Goal: Task Accomplishment & Management: Manage account settings

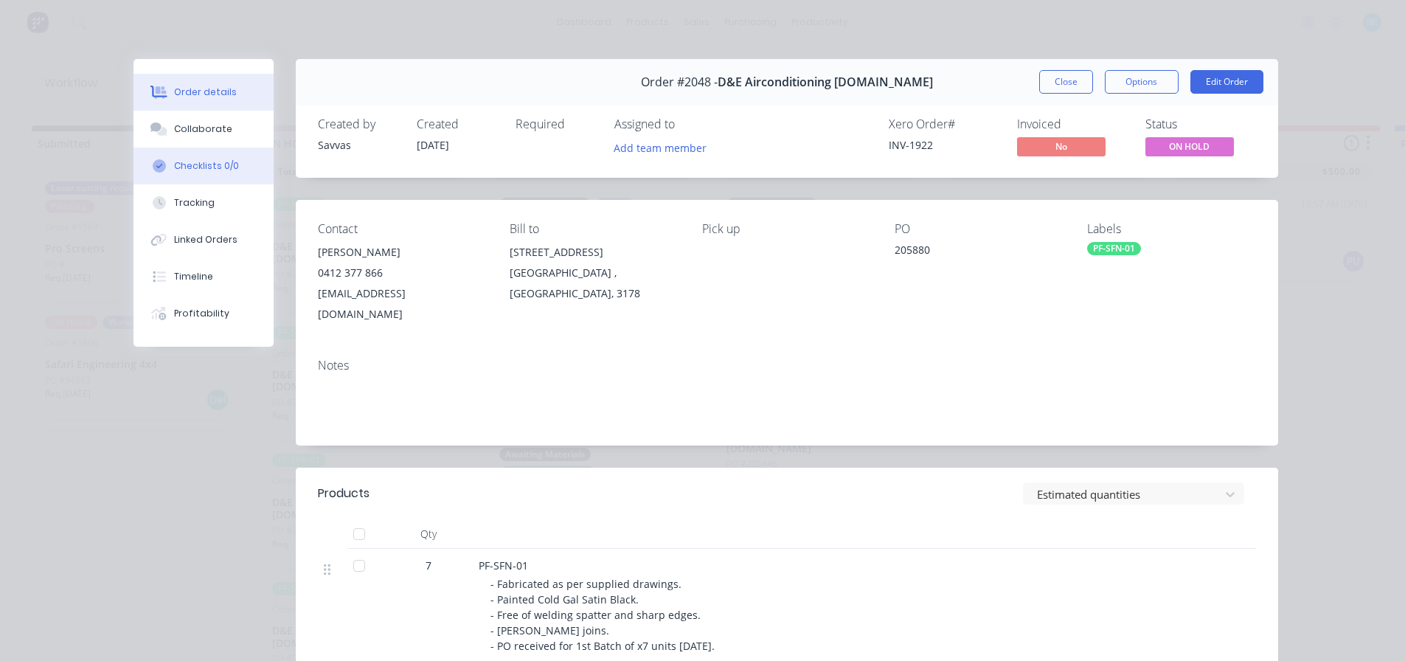
drag, startPoint x: 1063, startPoint y: 89, endPoint x: 223, endPoint y: 156, distance: 841.9
click at [298, 232] on div "Order #2048 - D&E Airconditioning [DOMAIN_NAME] Close Options Edit Order Create…" at bounding box center [705, 493] width 1145 height 869
click at [218, 135] on div "Collaborate" at bounding box center [203, 128] width 58 height 13
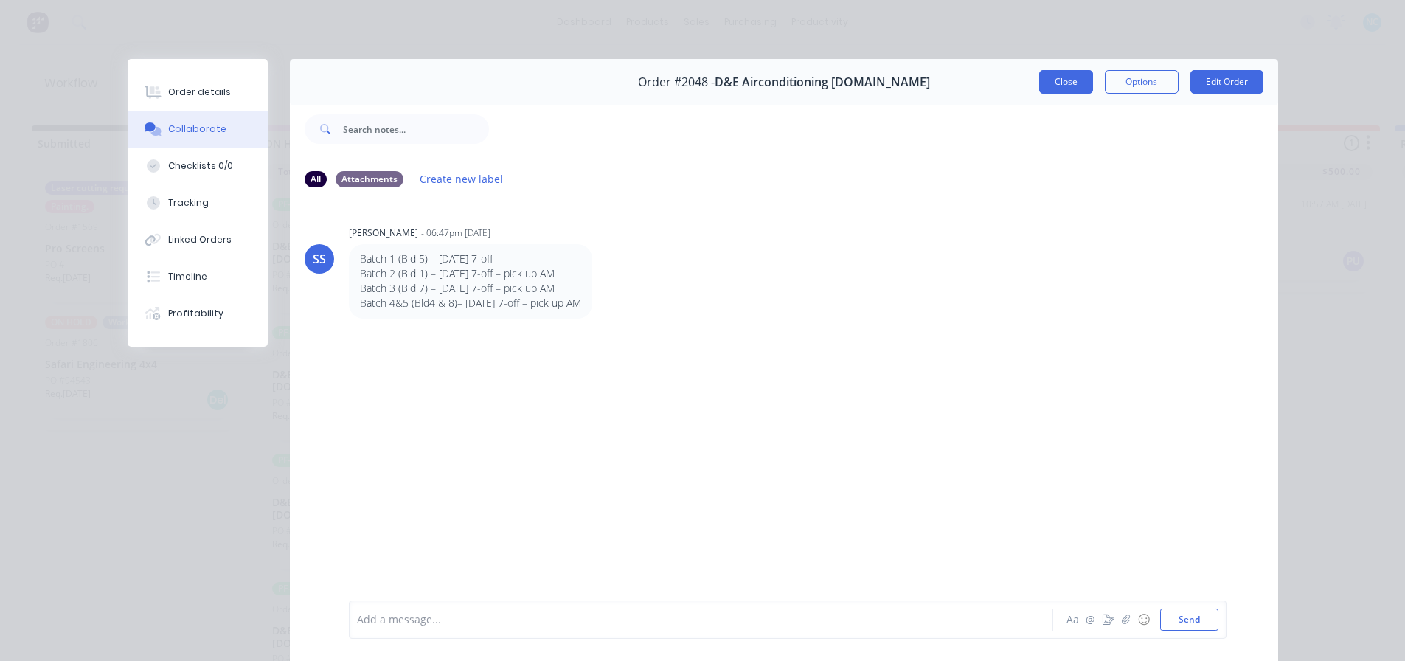
click at [1062, 80] on button "Close" at bounding box center [1066, 82] width 54 height 24
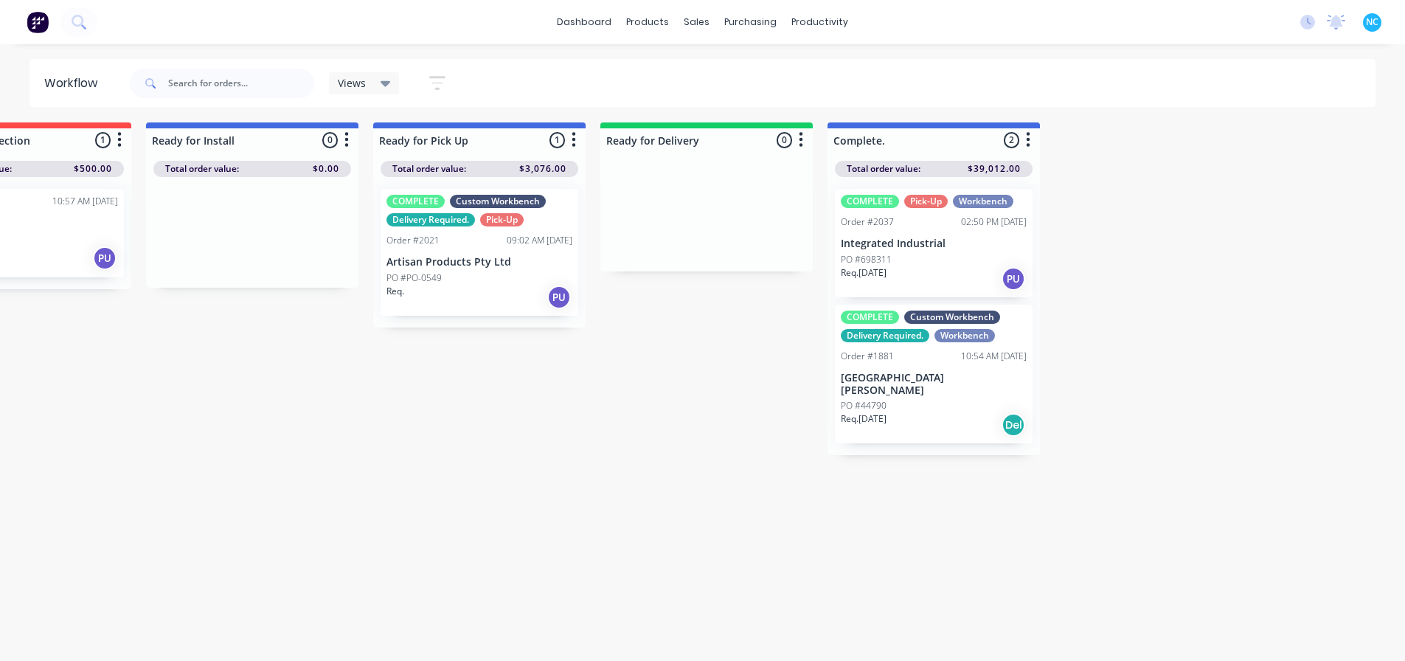
scroll to position [14, 1268]
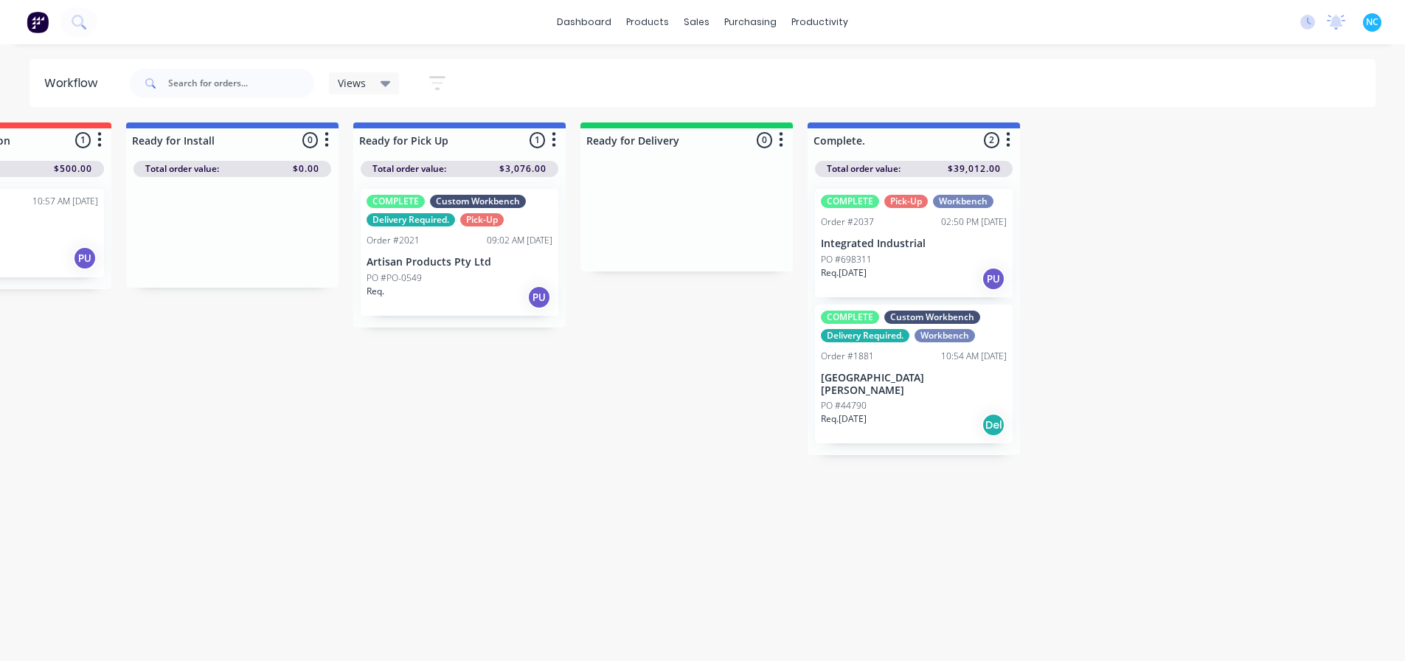
click at [879, 237] on p "Integrated Industrial" at bounding box center [914, 243] width 186 height 13
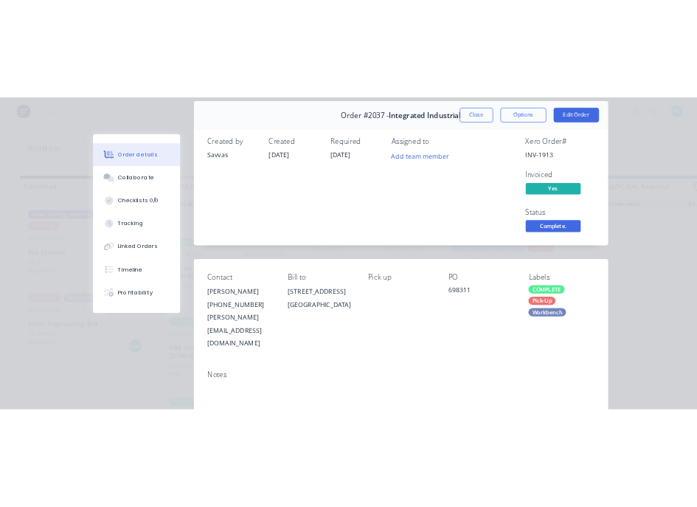
scroll to position [0, 0]
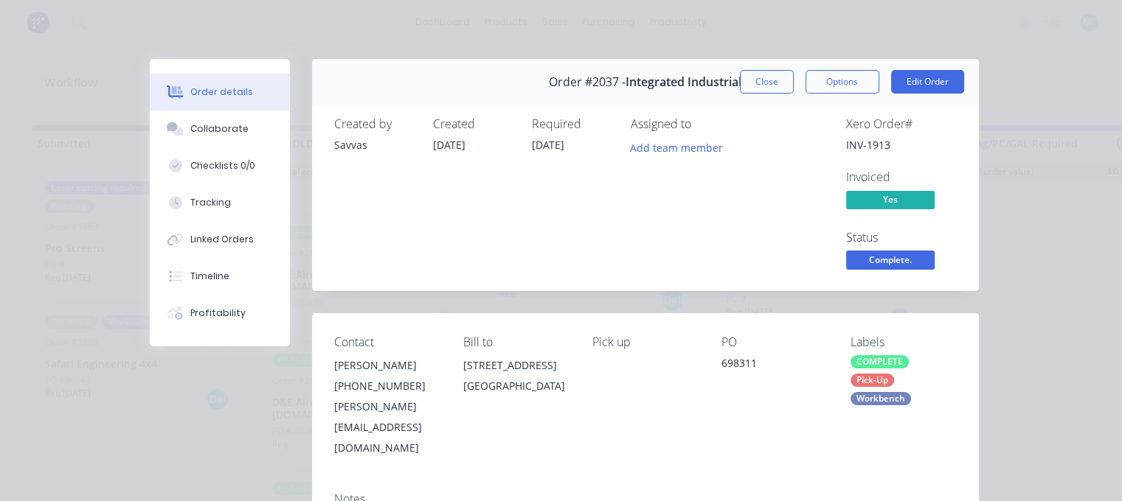
click at [767, 80] on button "Close" at bounding box center [767, 82] width 54 height 24
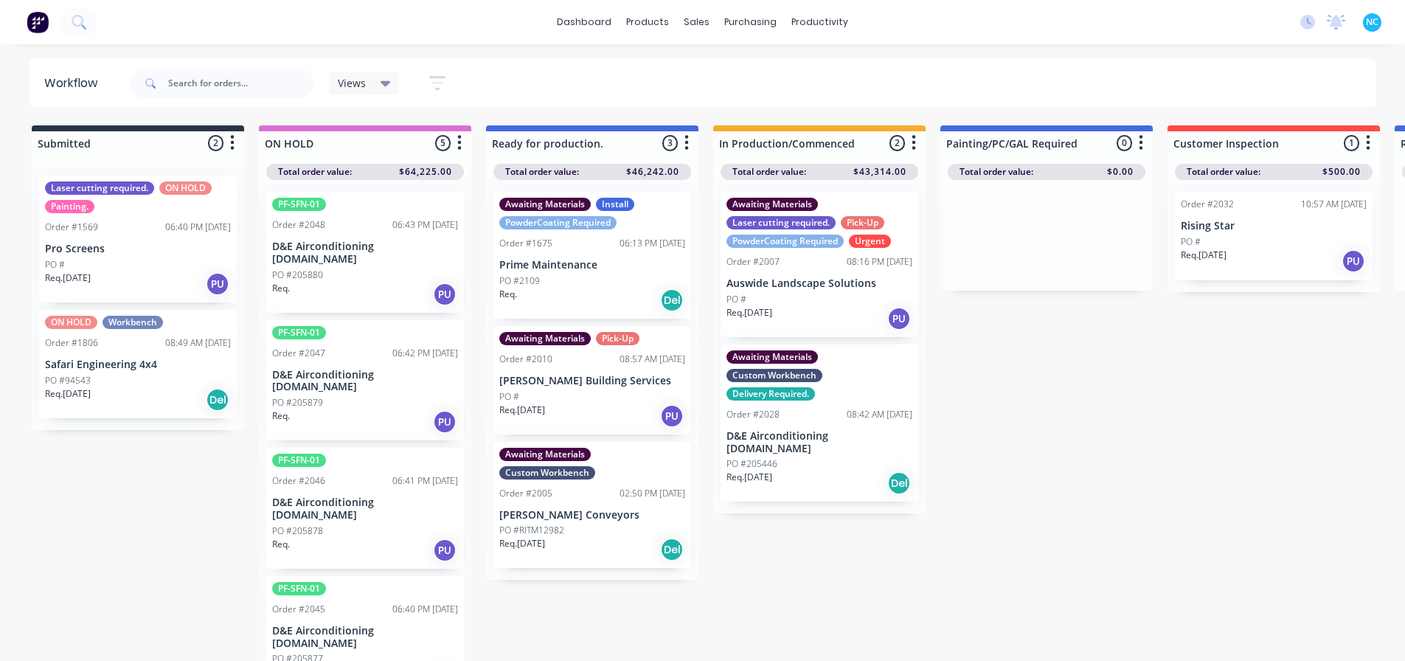
click at [380, 282] on div "Req. PU" at bounding box center [365, 294] width 186 height 25
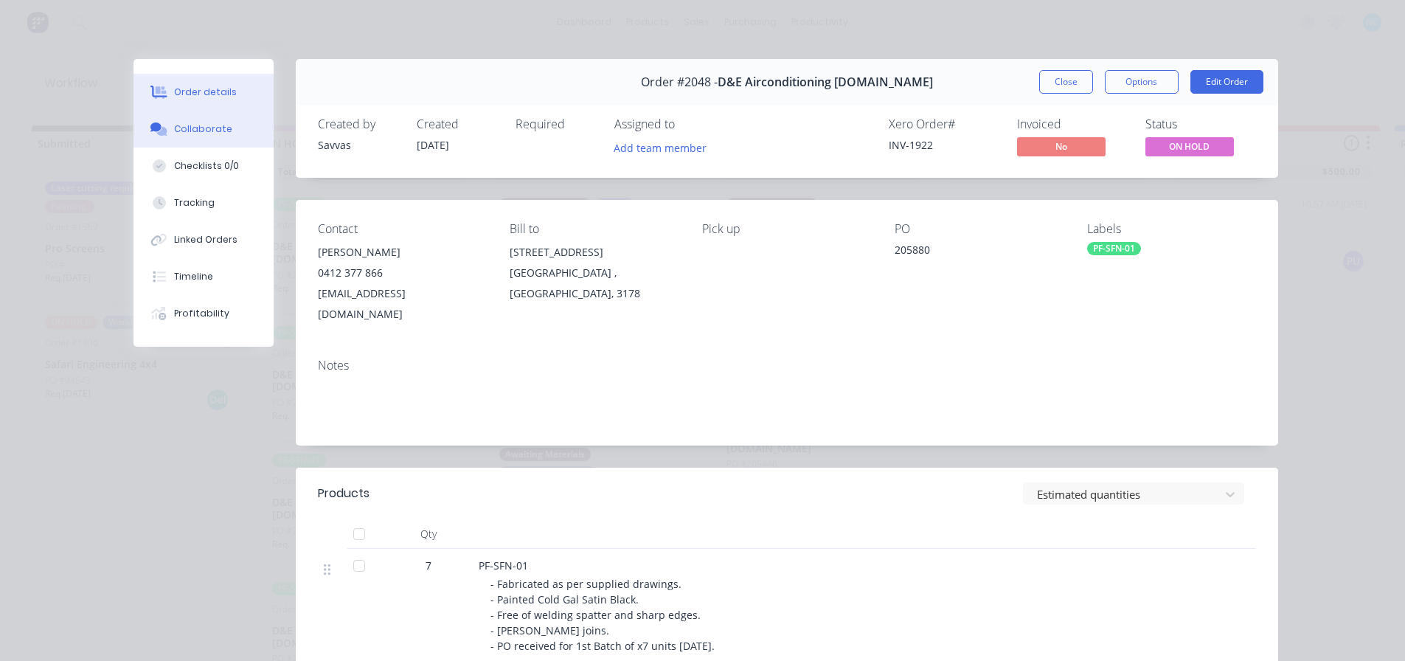
click at [215, 114] on button "Collaborate" at bounding box center [203, 129] width 140 height 37
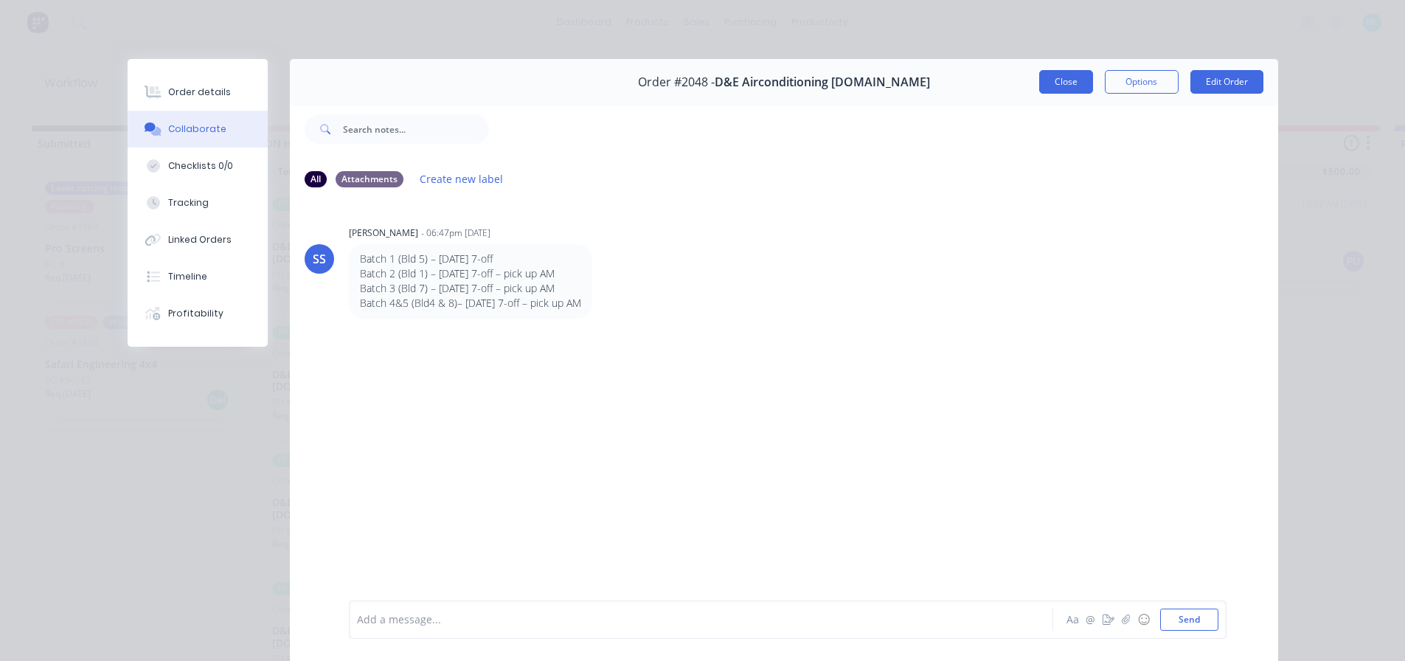
click at [1049, 80] on button "Close" at bounding box center [1066, 82] width 54 height 24
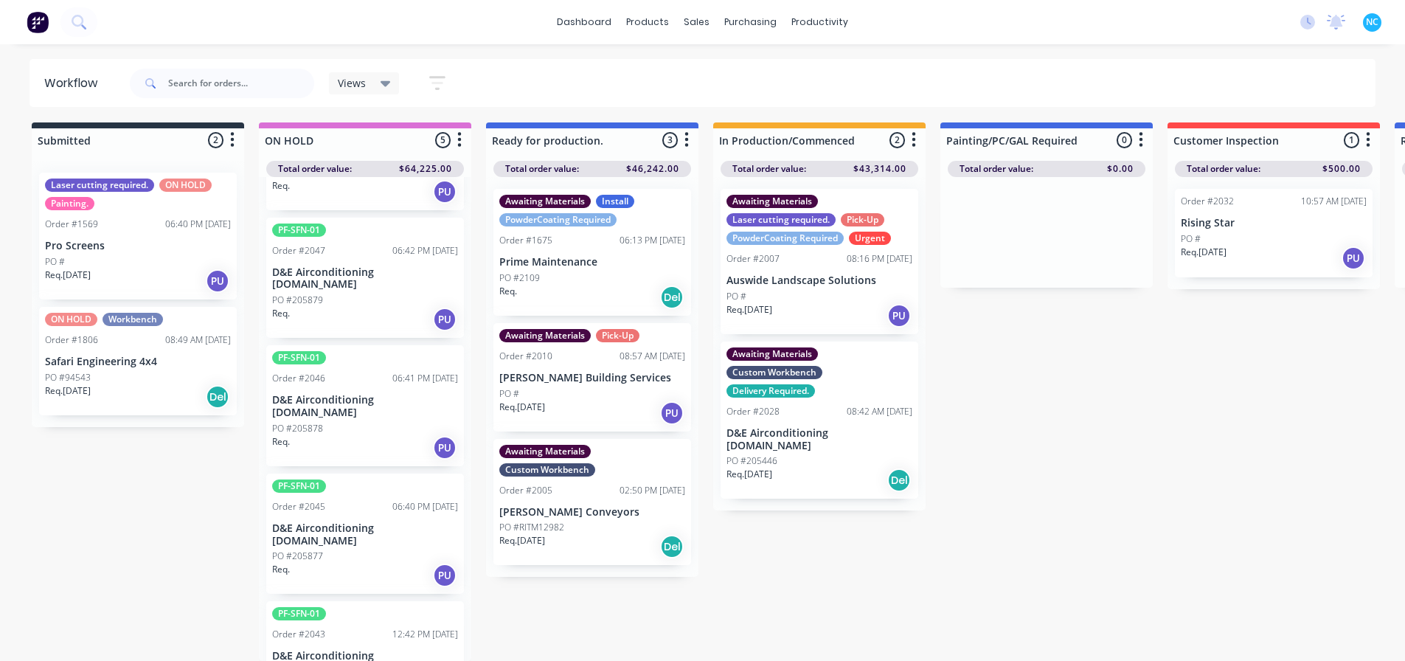
scroll to position [14, 0]
click at [364, 501] on div "Order #2043 12:42 PM [DATE]" at bounding box center [365, 634] width 186 height 13
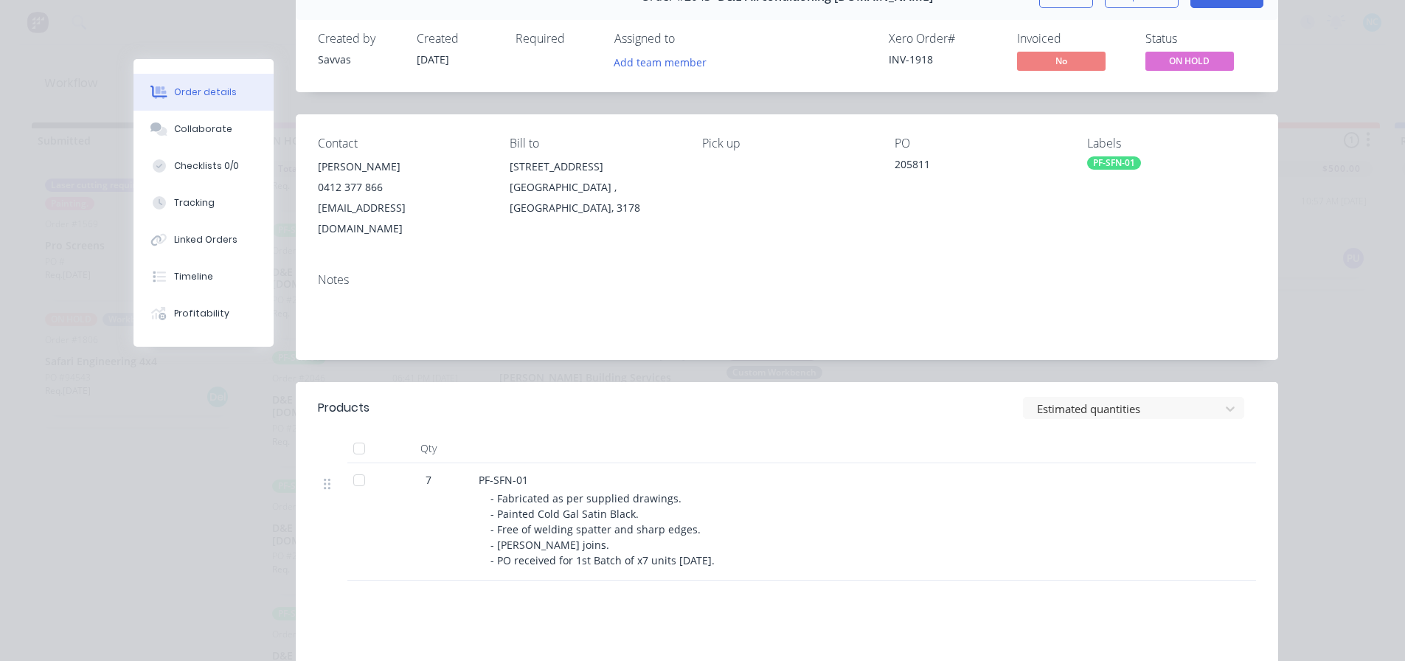
scroll to position [221, 0]
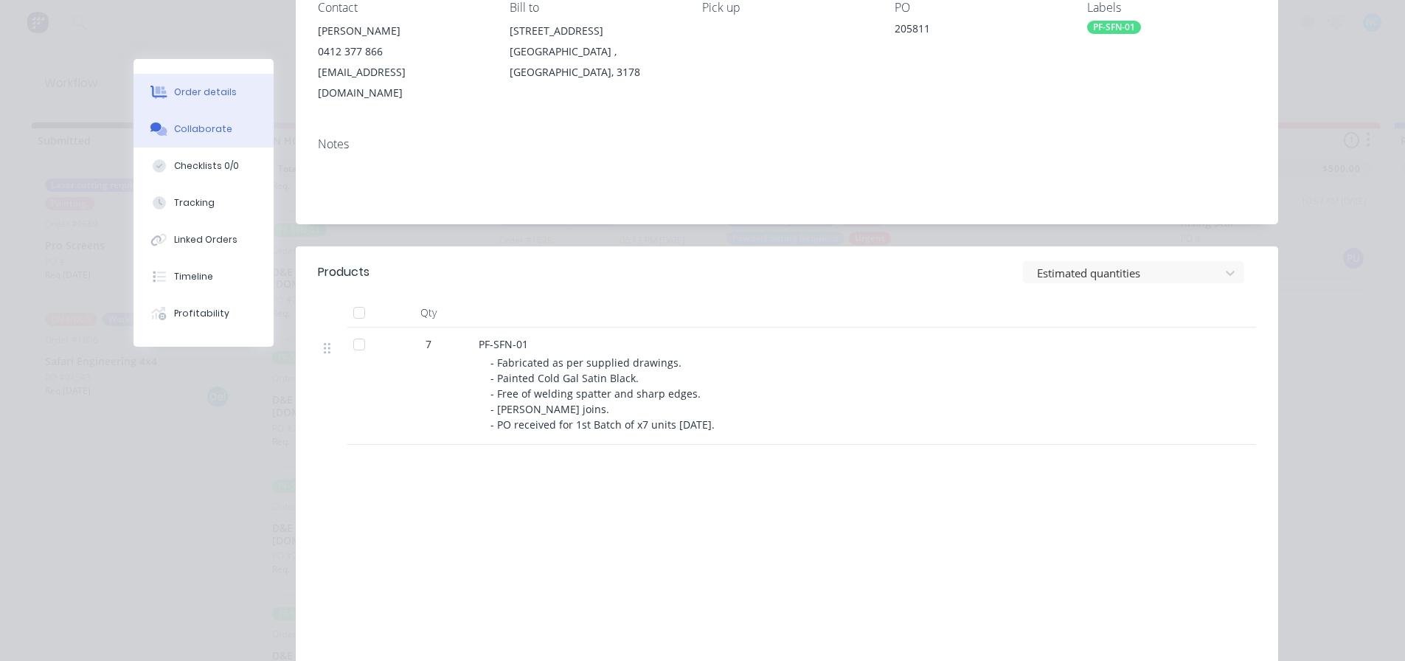
click at [198, 117] on button "Collaborate" at bounding box center [203, 129] width 140 height 37
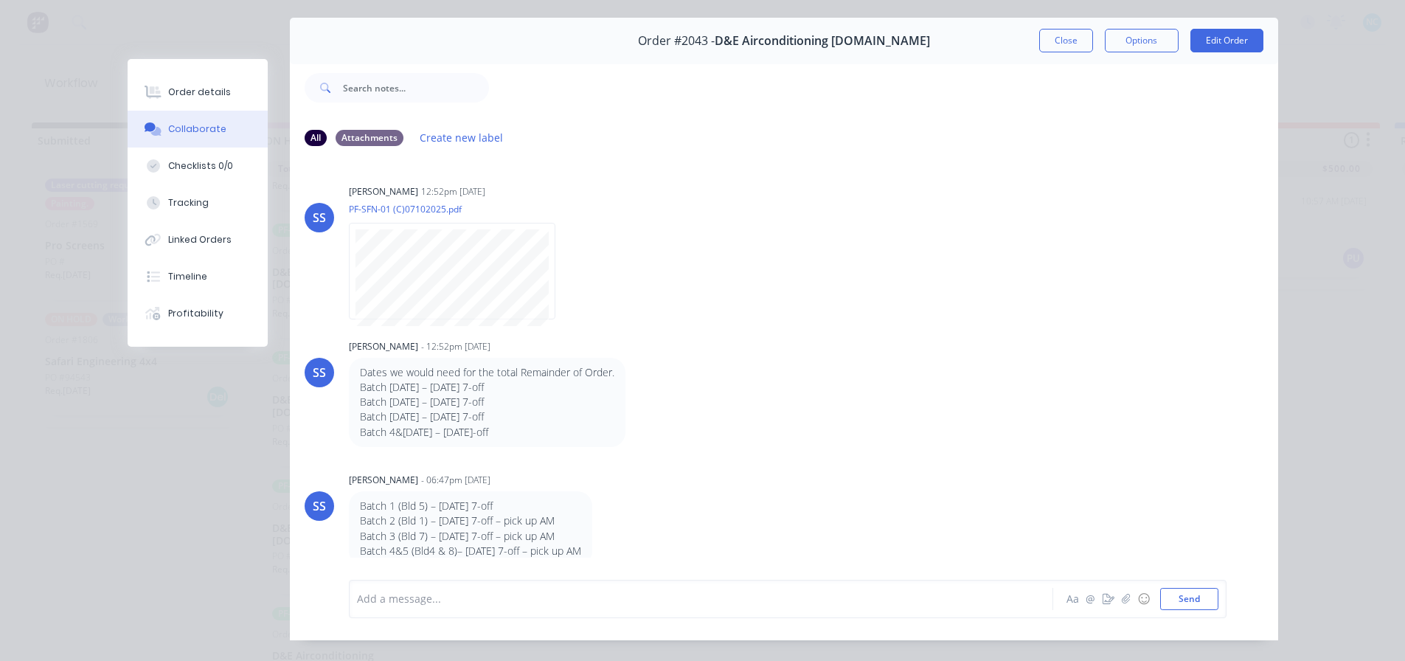
scroll to position [78, 0]
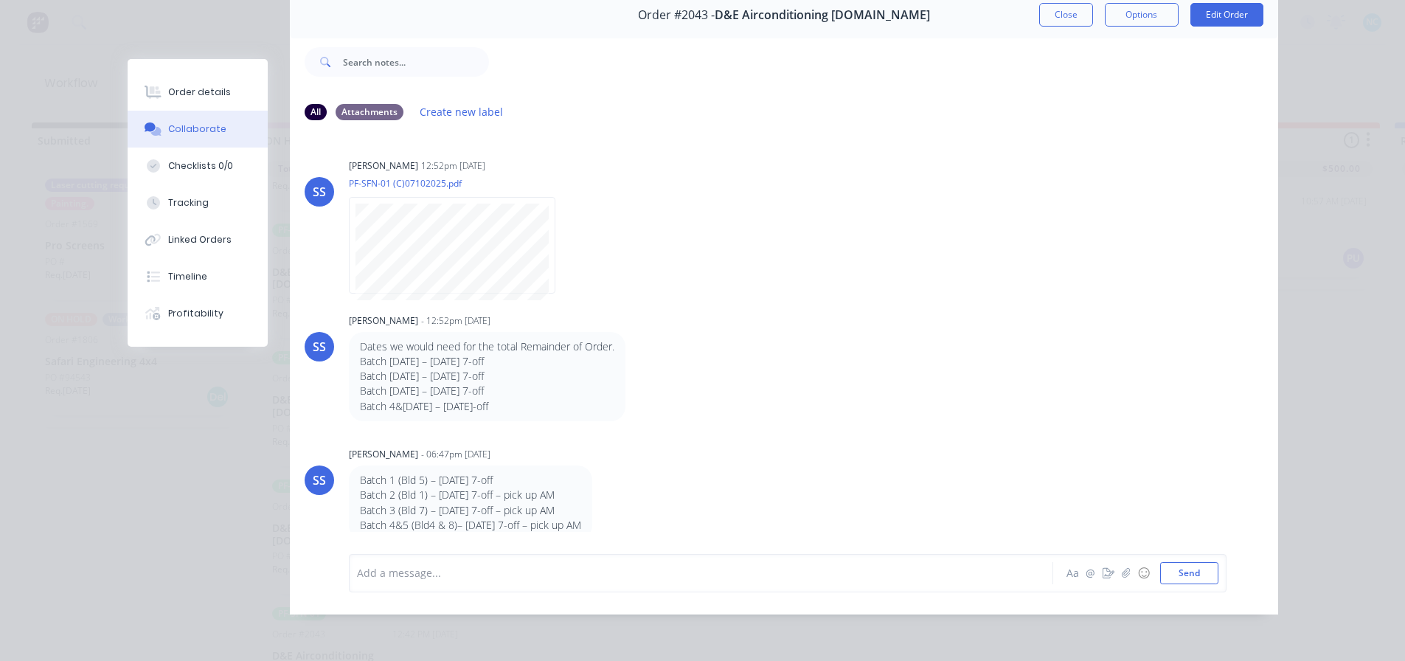
drag, startPoint x: 401, startPoint y: 349, endPoint x: 592, endPoint y: 365, distance: 191.7
click at [592, 365] on div "Dates we would need for the total Remainder of Order. Batch [DATE] – [DATE] 7-o…" at bounding box center [487, 376] width 254 height 74
click at [557, 354] on p "Batch [DATE] – [DATE] 7-off" at bounding box center [487, 361] width 254 height 15
click at [935, 471] on div "SS [PERSON_NAME] - 06:47pm [DATE] Batch 1 (Bld 5) – [DATE] 7-off Batch 2 (Bld 1…" at bounding box center [784, 491] width 988 height 97
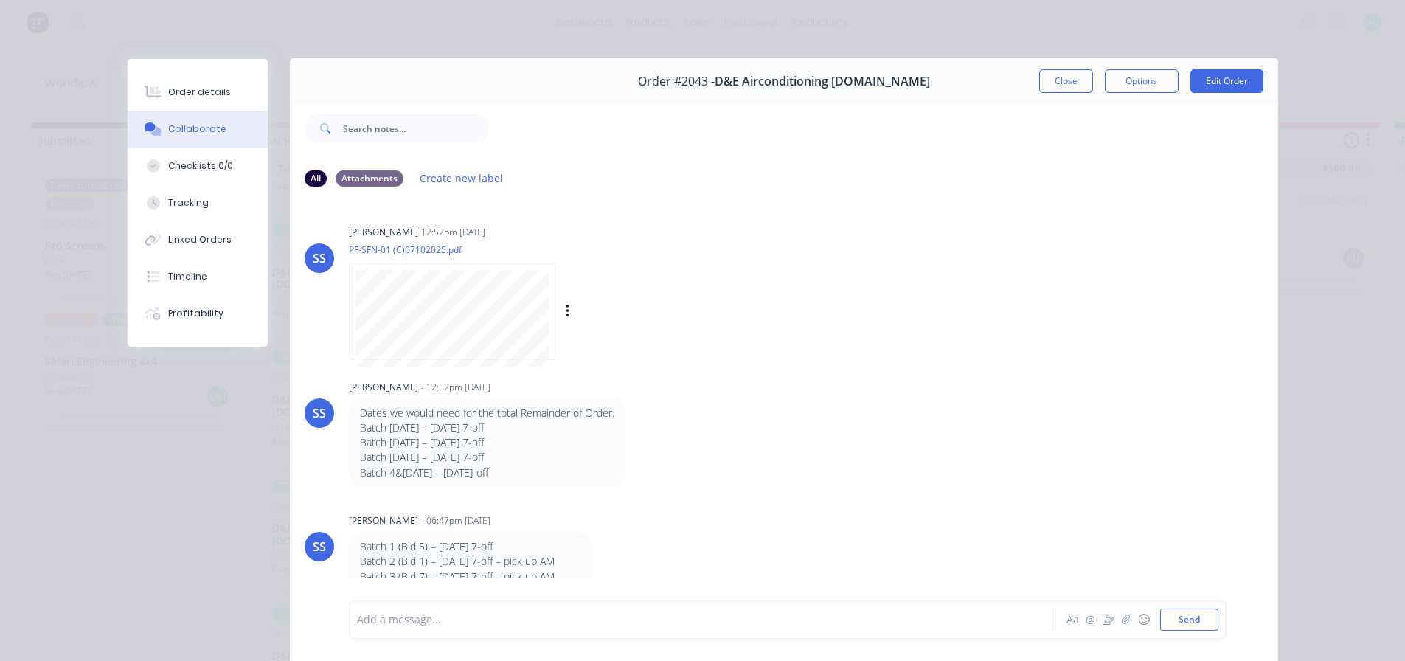
scroll to position [0, 0]
click at [1060, 90] on div "Order #2043 - D&E Airconditioning [DOMAIN_NAME] Close Options Edit Order" at bounding box center [784, 82] width 988 height 46
click at [1060, 90] on button "Close" at bounding box center [1066, 82] width 54 height 24
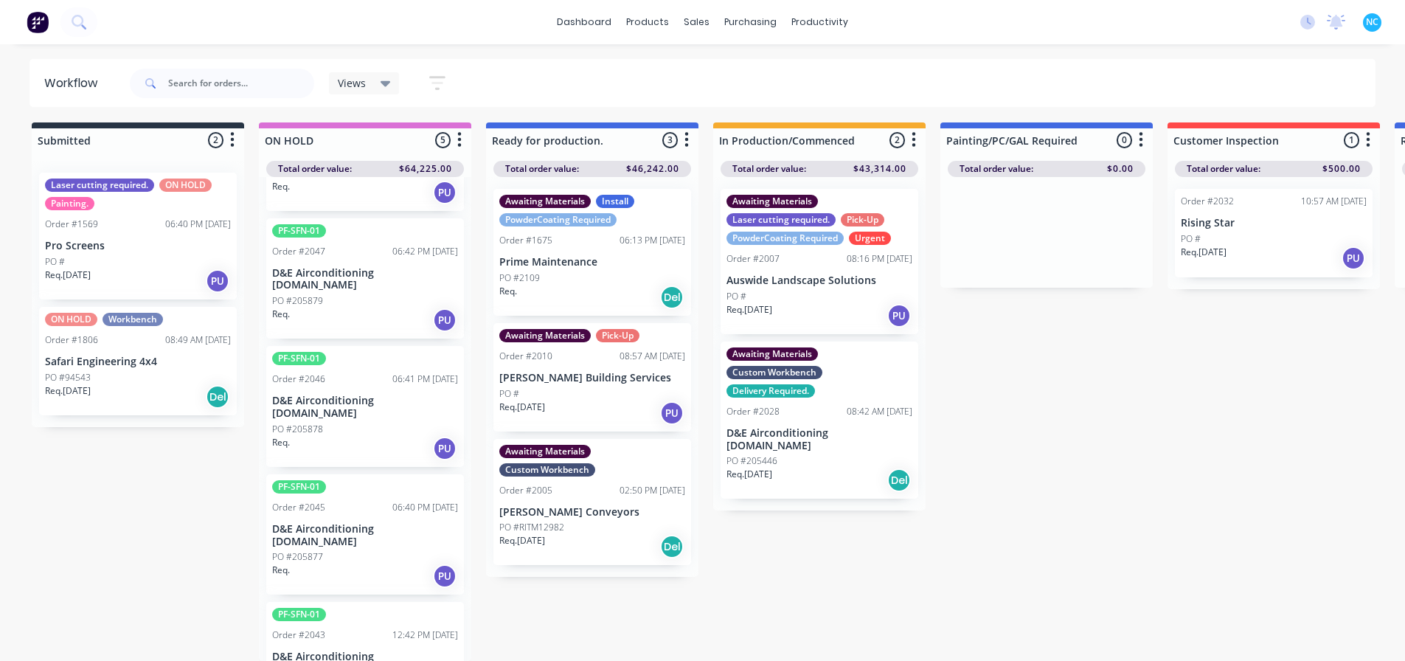
scroll to position [100, 0]
click at [968, 501] on div "Submitted 2 Sort By Created date Required date Order number Customer name Most …" at bounding box center [1325, 391] width 2673 height 538
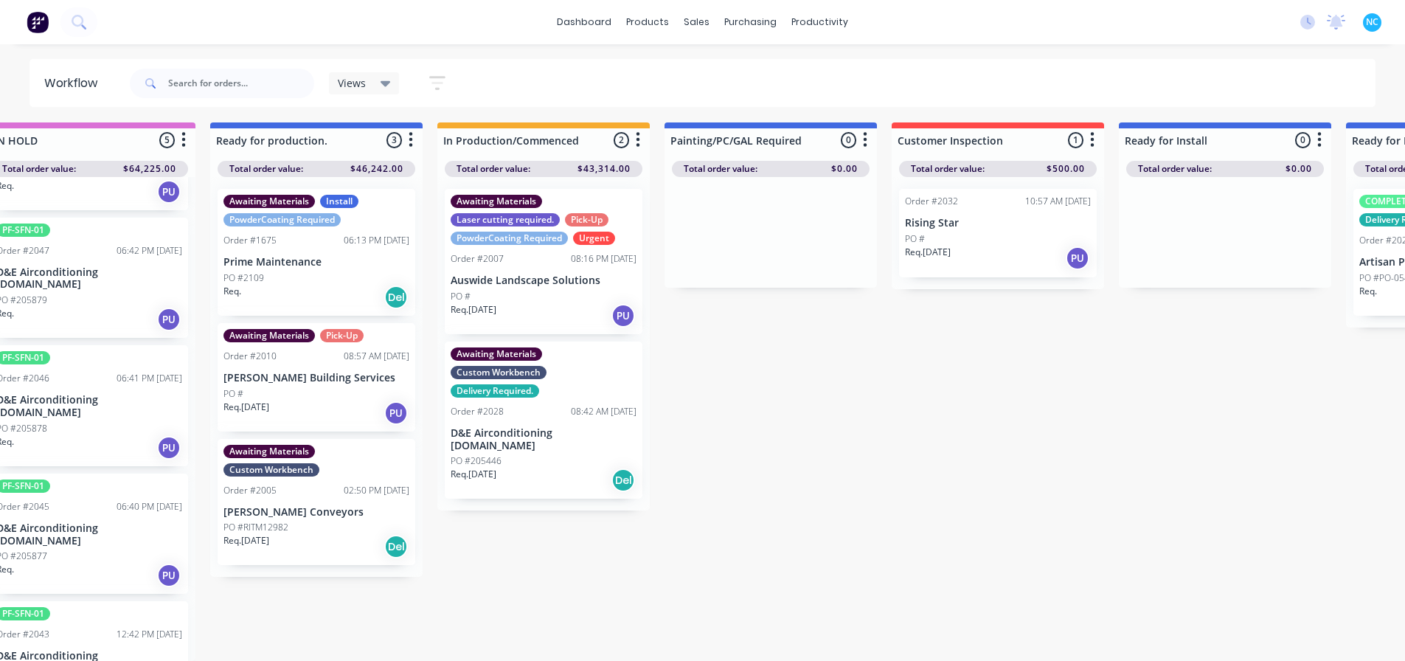
scroll to position [14, 29]
